Goal: Information Seeking & Learning: Learn about a topic

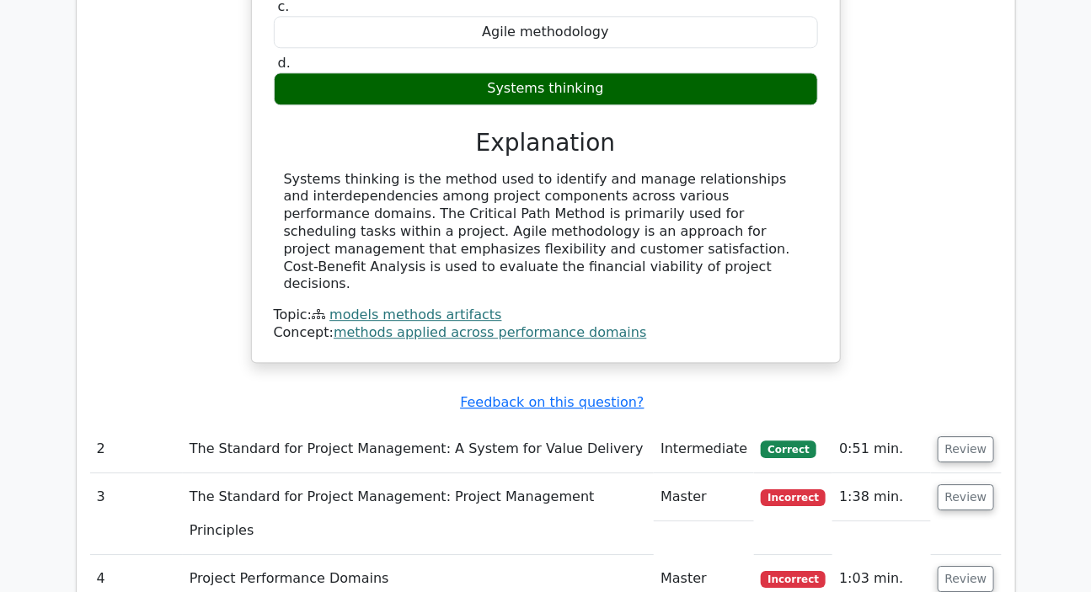
scroll to position [1760, 0]
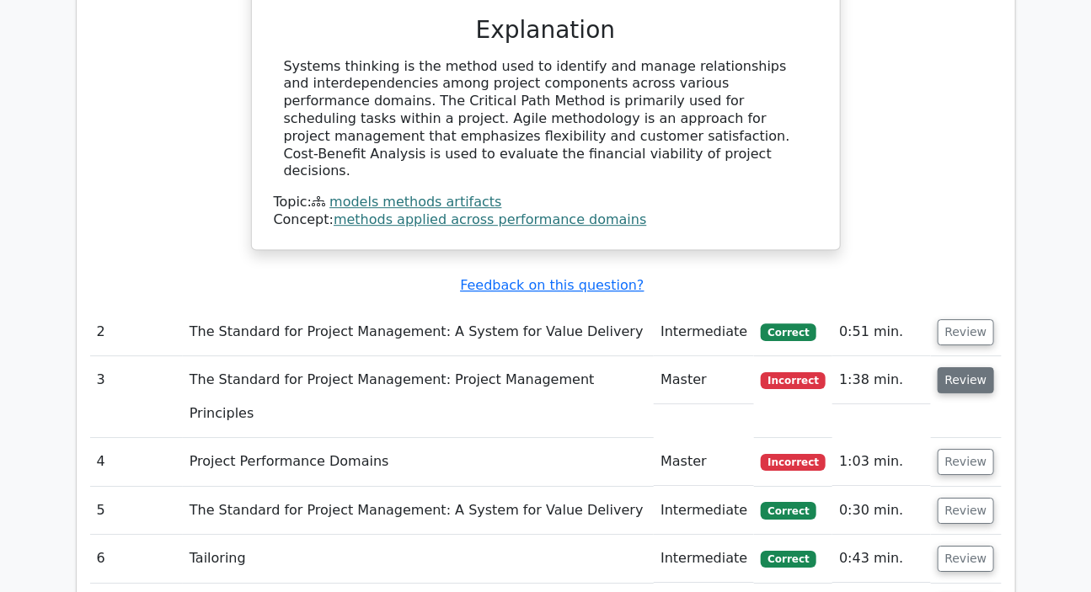
click at [965, 367] on button "Review" at bounding box center [965, 380] width 57 height 26
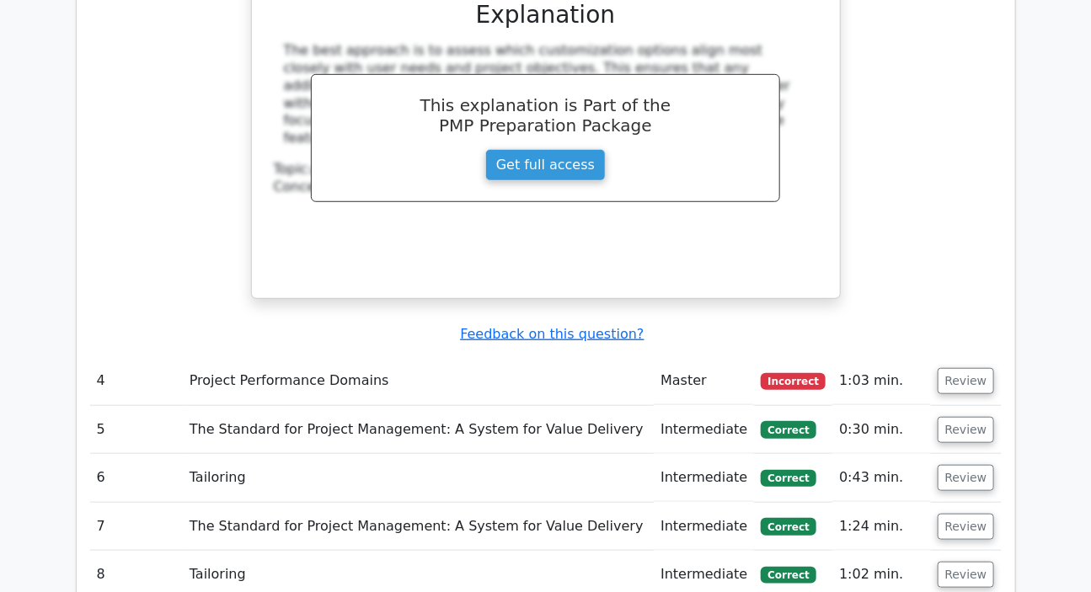
scroll to position [2832, 0]
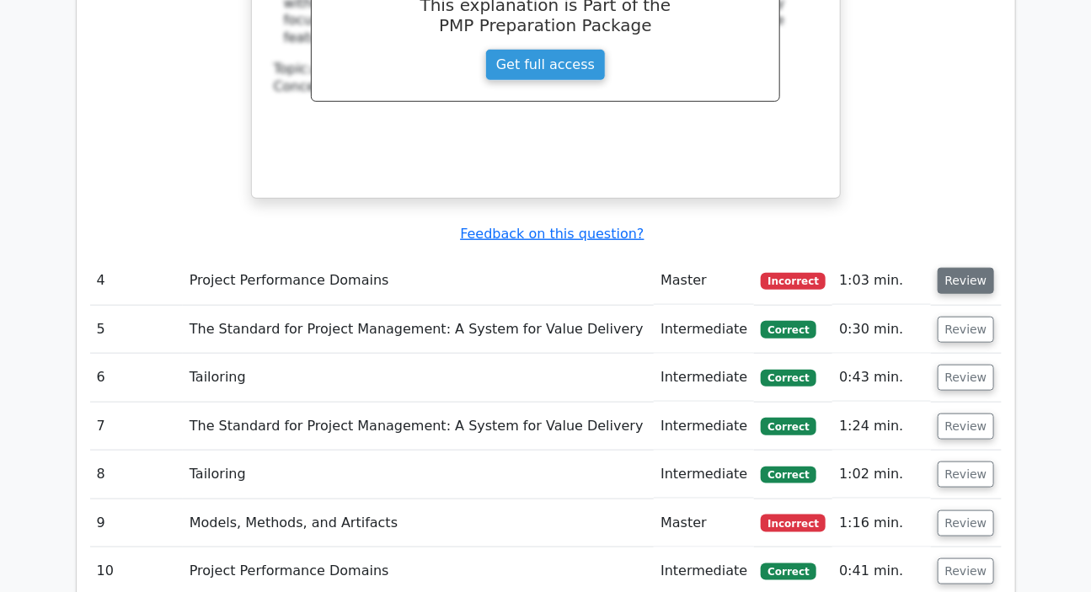
click at [968, 268] on button "Review" at bounding box center [965, 281] width 57 height 26
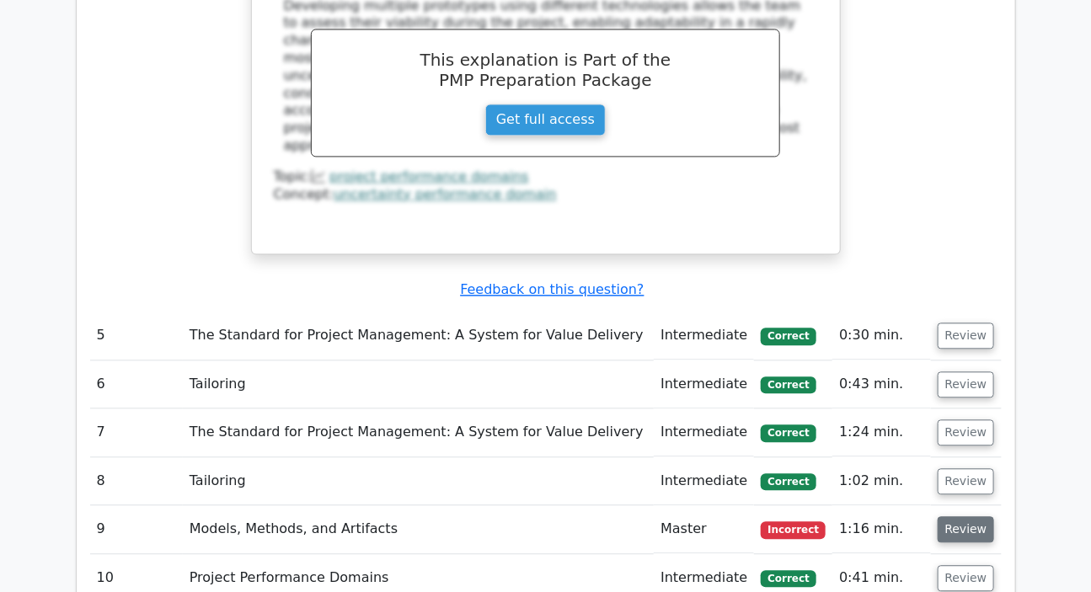
scroll to position [3674, 0]
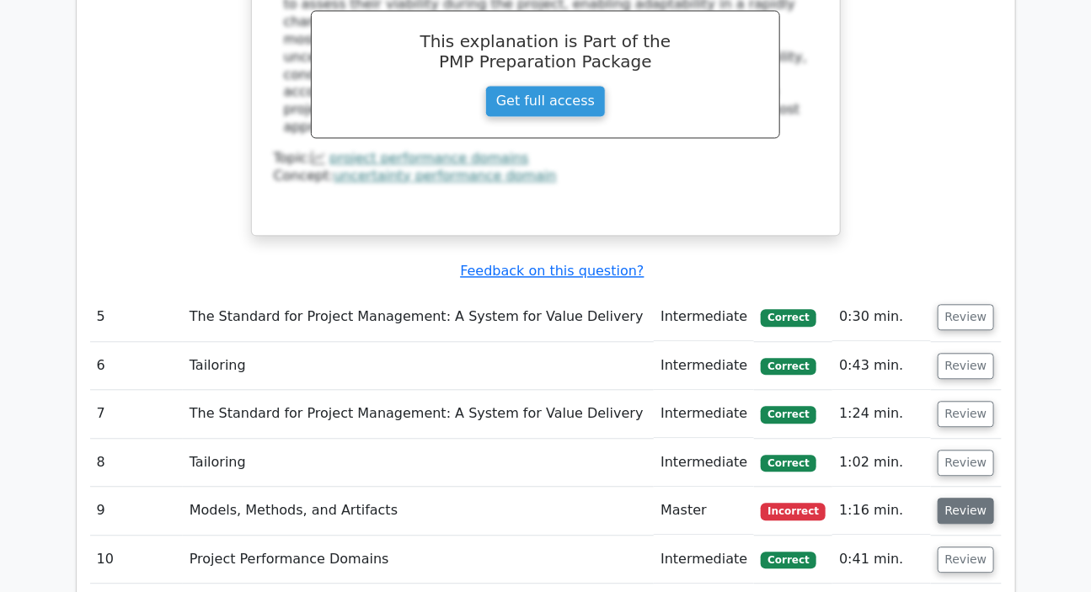
click at [975, 498] on button "Review" at bounding box center [965, 511] width 57 height 26
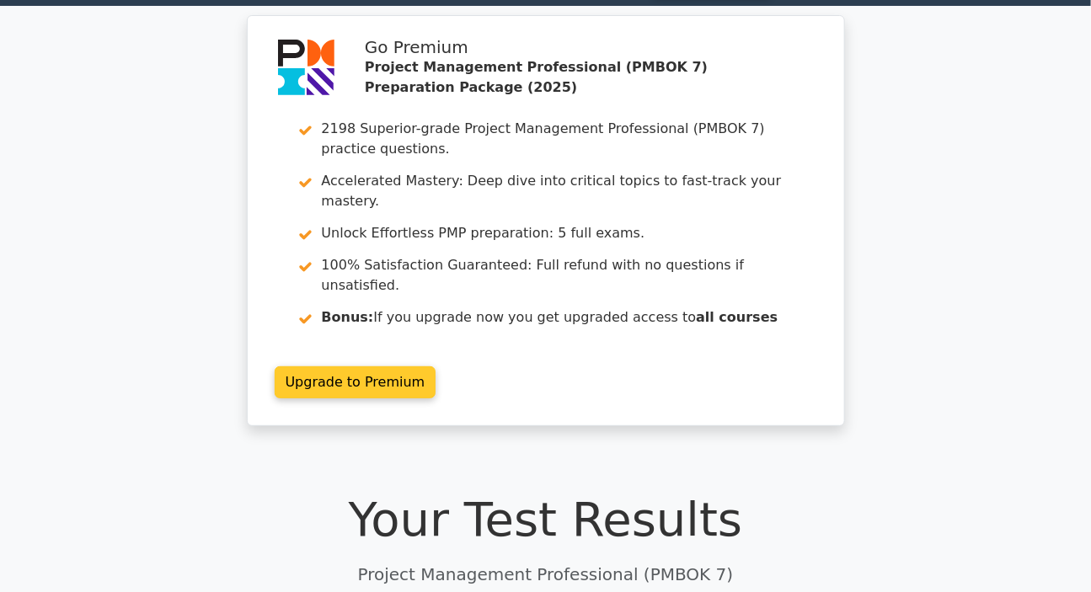
scroll to position [0, 0]
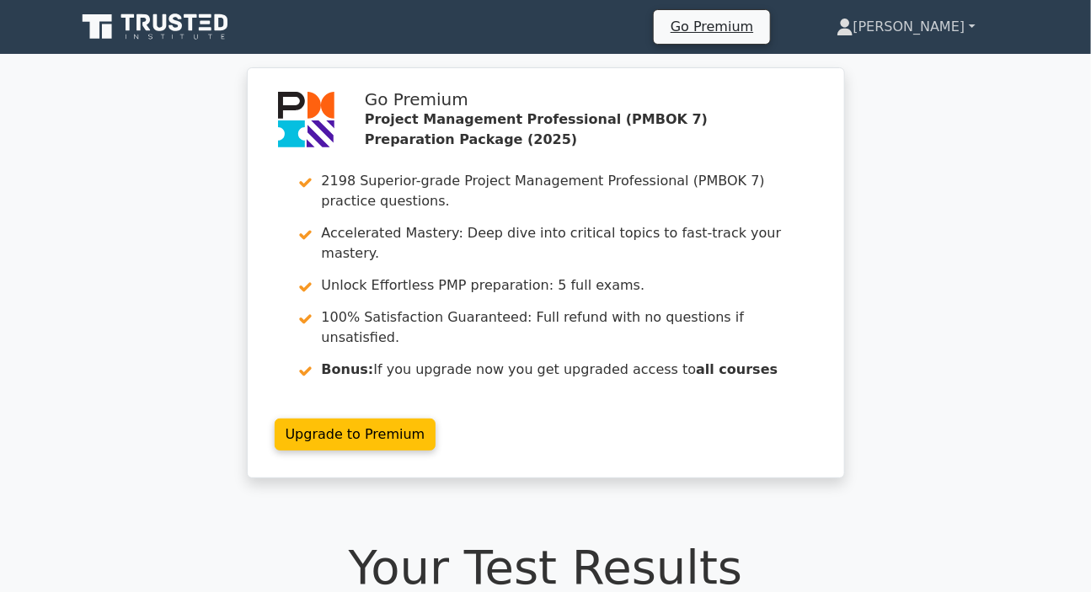
click at [900, 13] on link "[PERSON_NAME]" at bounding box center [906, 27] width 220 height 34
click at [865, 62] on link "Profile" at bounding box center [863, 66] width 133 height 27
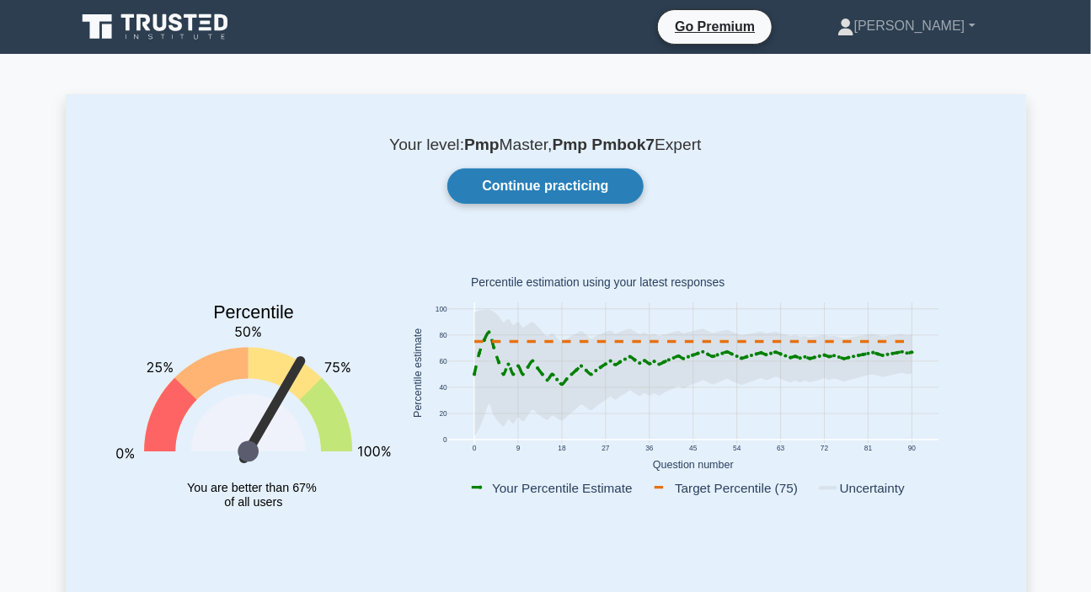
click at [532, 184] on link "Continue practicing" at bounding box center [544, 185] width 195 height 35
